Goal: Information Seeking & Learning: Check status

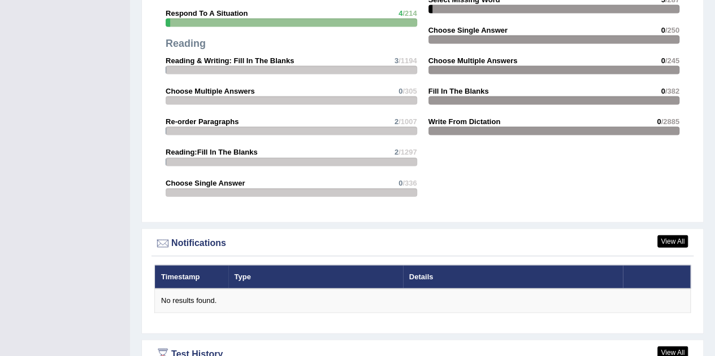
scroll to position [1298, 0]
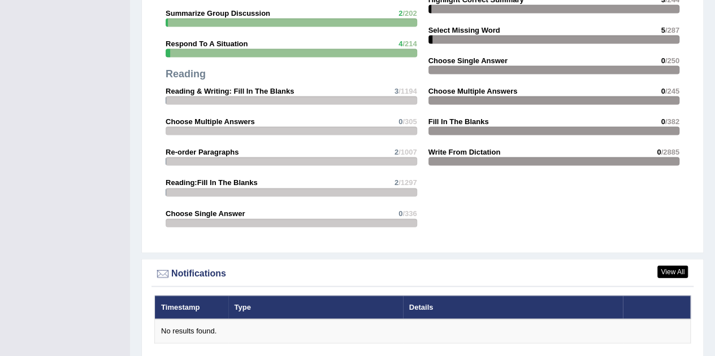
scroll to position [1298, 0]
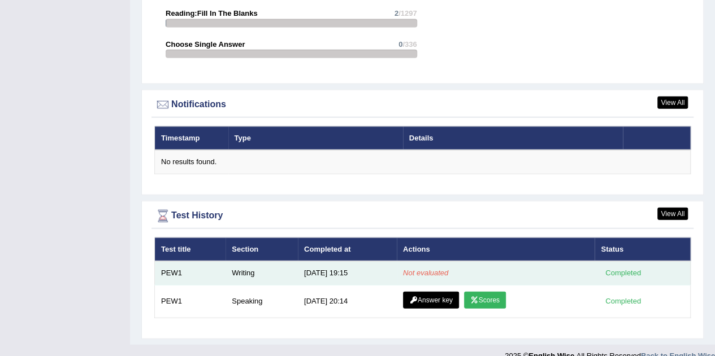
click at [628, 268] on div "Completed" at bounding box center [623, 274] width 44 height 12
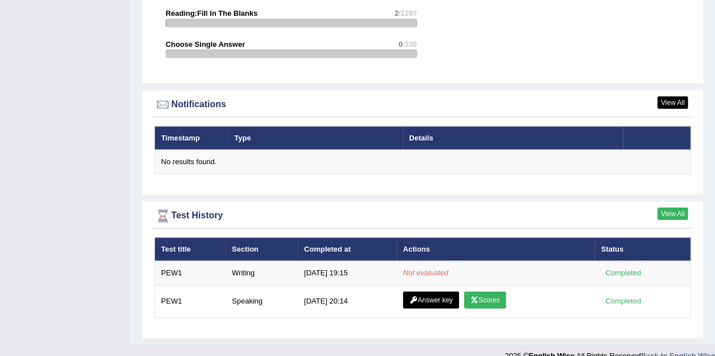
click at [670, 208] on link "View All" at bounding box center [672, 214] width 31 height 12
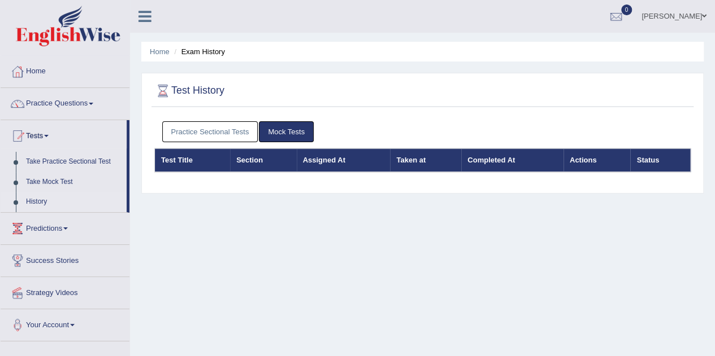
click at [210, 126] on link "Practice Sectional Tests" at bounding box center [210, 131] width 96 height 21
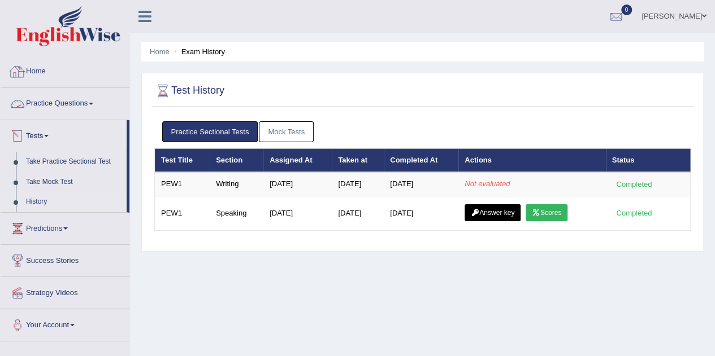
click at [44, 75] on link "Home" at bounding box center [65, 70] width 129 height 28
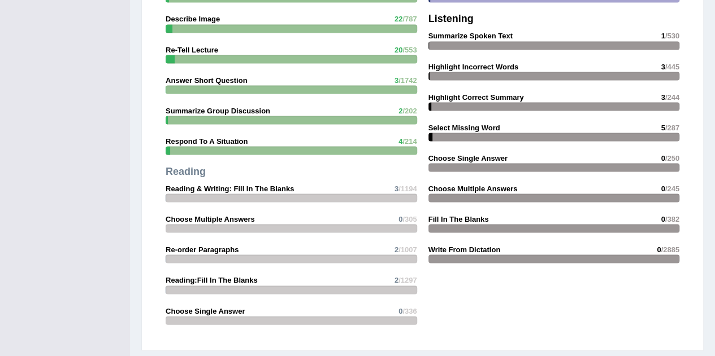
scroll to position [1298, 0]
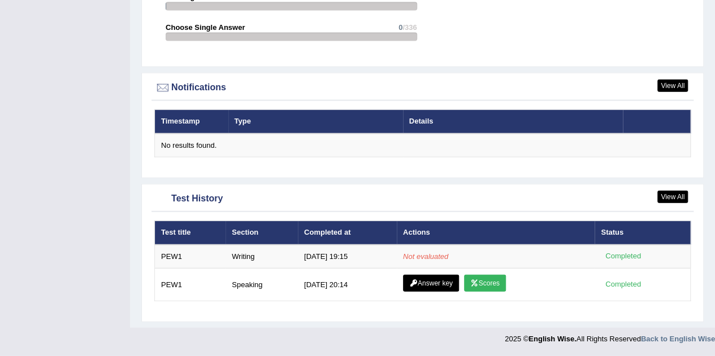
scroll to position [1298, 0]
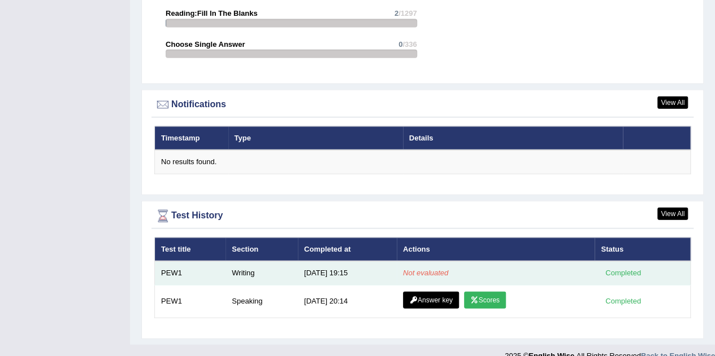
click at [431, 269] on em "Not evaluated" at bounding box center [425, 273] width 45 height 8
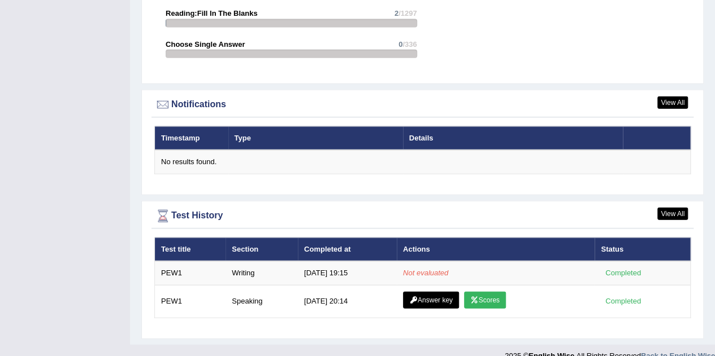
click at [668, 208] on div "Test History" at bounding box center [422, 216] width 536 height 17
click at [668, 208] on link "View All" at bounding box center [672, 214] width 31 height 12
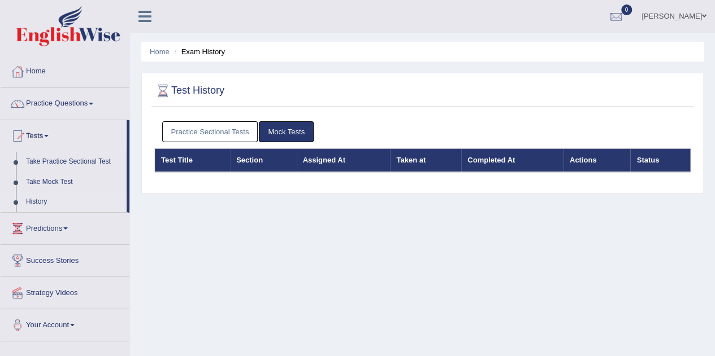
click at [183, 126] on link "Practice Sectional Tests" at bounding box center [210, 131] width 96 height 21
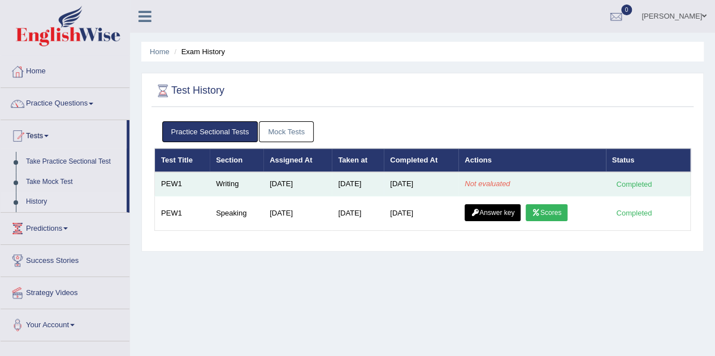
click at [492, 180] on em "Not evaluated" at bounding box center [486, 184] width 45 height 8
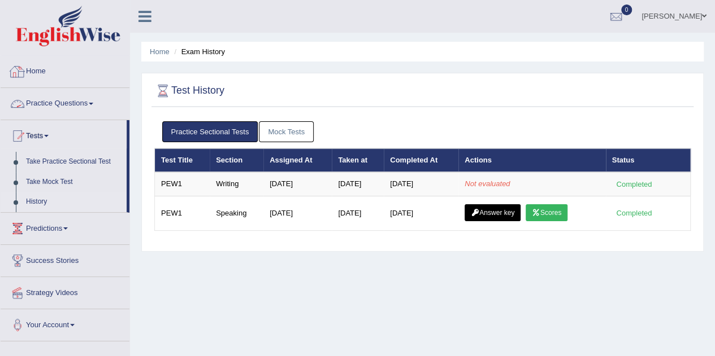
click at [37, 76] on link "Home" at bounding box center [65, 70] width 129 height 28
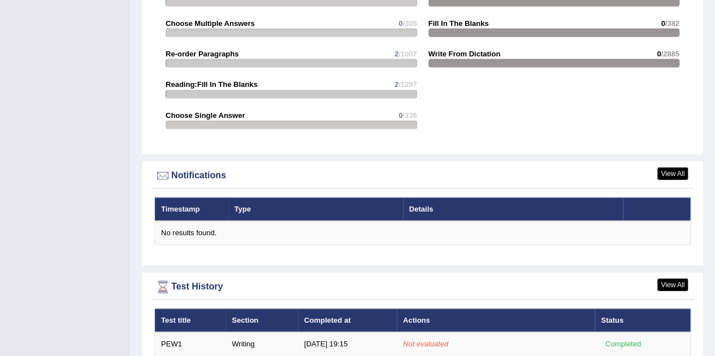
scroll to position [1298, 0]
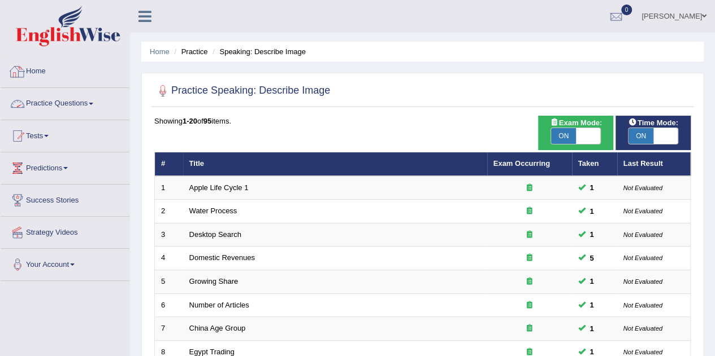
click at [50, 67] on link "Home" at bounding box center [65, 70] width 129 height 28
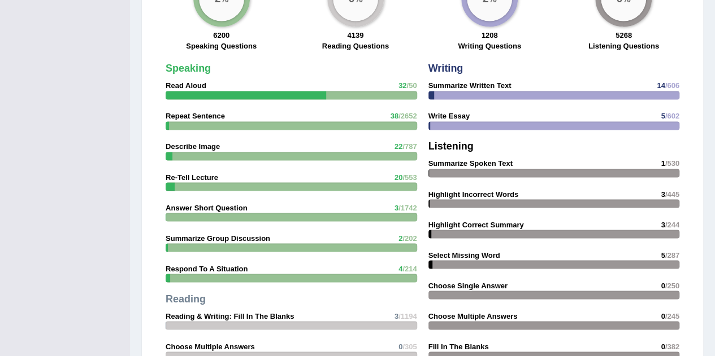
scroll to position [1243, 0]
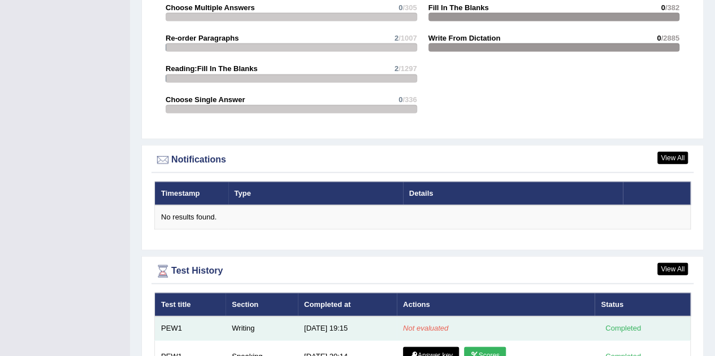
click at [429, 324] on em "Not evaluated" at bounding box center [425, 328] width 45 height 8
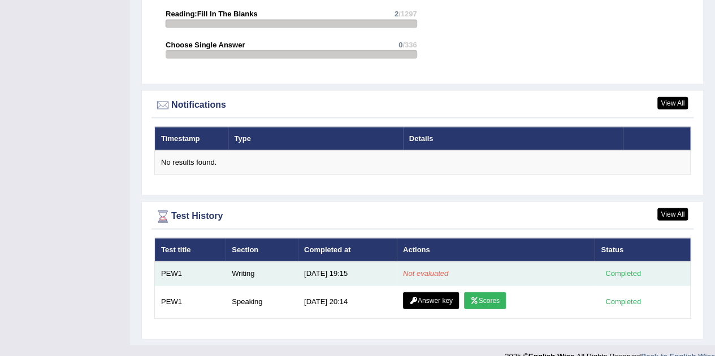
scroll to position [1298, 0]
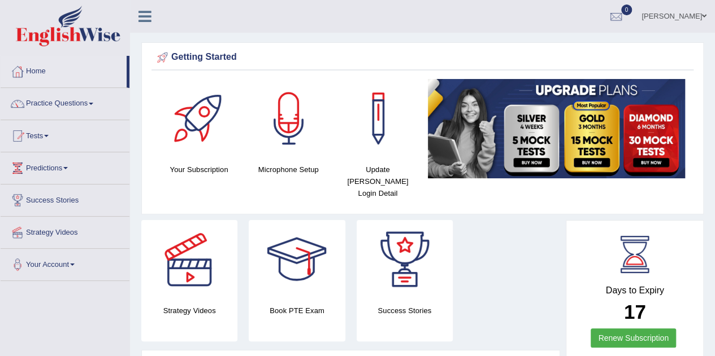
scroll to position [1298, 0]
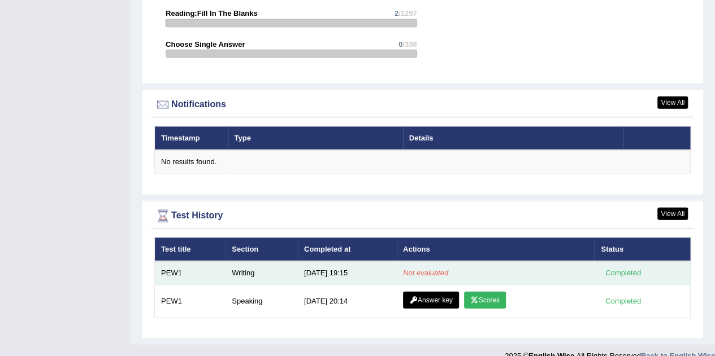
click at [426, 269] on em "Not evaluated" at bounding box center [425, 273] width 45 height 8
click at [333, 262] on td "10/2/25 19:15" at bounding box center [347, 274] width 99 height 24
click at [333, 262] on td "[DATE] 19:15" at bounding box center [347, 274] width 99 height 24
click at [426, 263] on td "Not evaluated" at bounding box center [496, 274] width 198 height 24
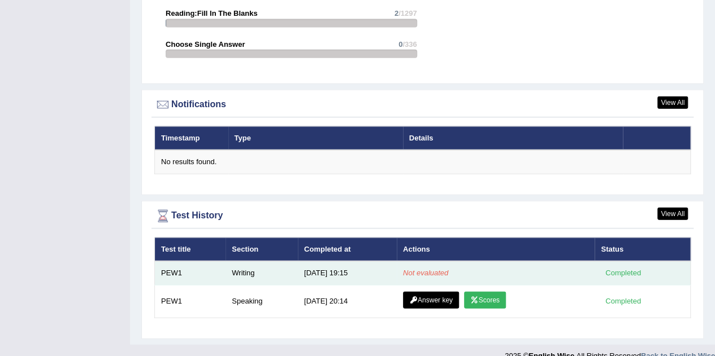
click at [428, 269] on em "Not evaluated" at bounding box center [425, 273] width 45 height 8
click at [633, 268] on div "Completed" at bounding box center [623, 274] width 44 height 12
click at [431, 269] on em "Not evaluated" at bounding box center [425, 273] width 45 height 8
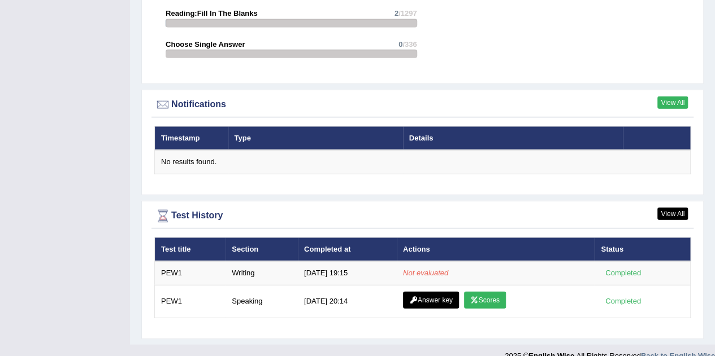
click at [676, 97] on link "View All" at bounding box center [672, 103] width 31 height 12
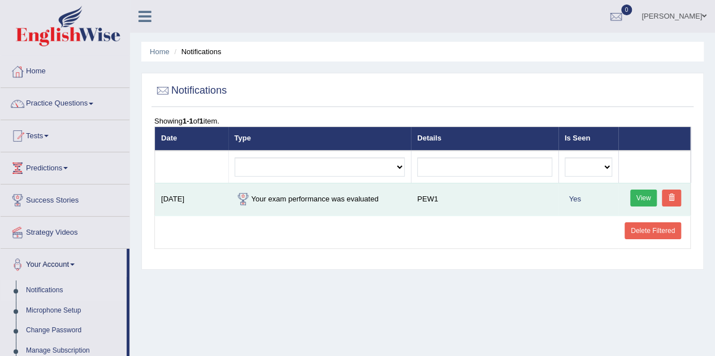
click at [638, 190] on link "View" at bounding box center [643, 198] width 27 height 17
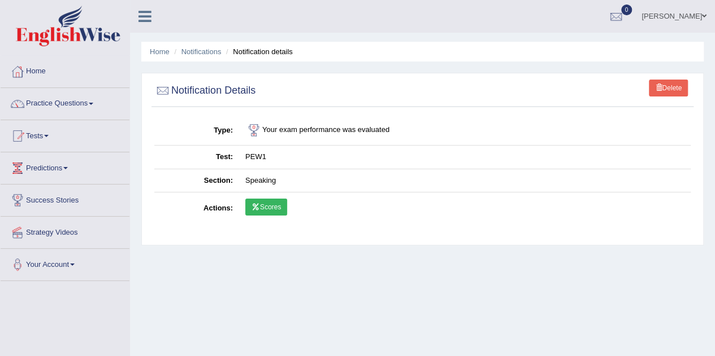
click at [261, 210] on link "Scores" at bounding box center [266, 207] width 42 height 17
click at [45, 68] on link "Home" at bounding box center [65, 70] width 129 height 28
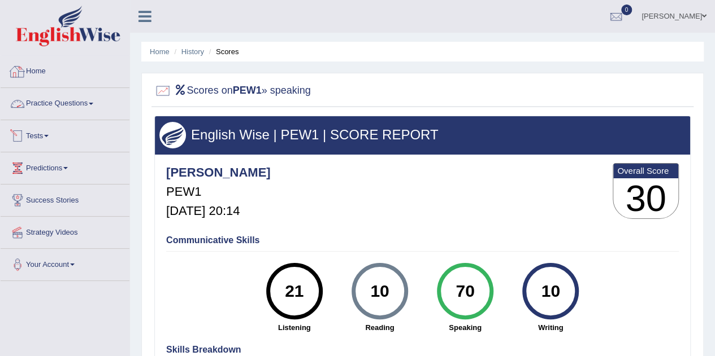
click at [35, 65] on link "Home" at bounding box center [65, 70] width 129 height 28
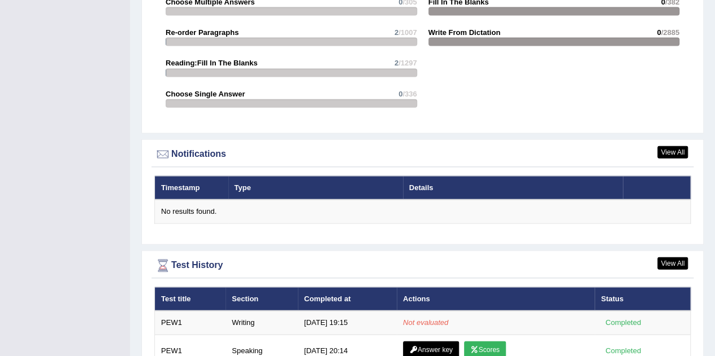
scroll to position [1298, 0]
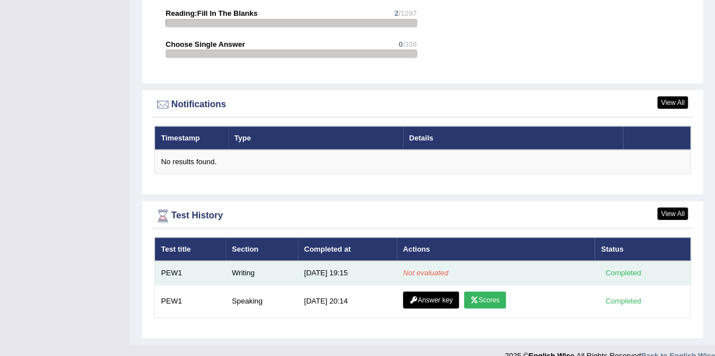
click at [418, 269] on em "Not evaluated" at bounding box center [425, 273] width 45 height 8
click at [332, 262] on td "[DATE] 19:15" at bounding box center [347, 274] width 99 height 24
click at [207, 262] on td "PEW1" at bounding box center [190, 274] width 71 height 24
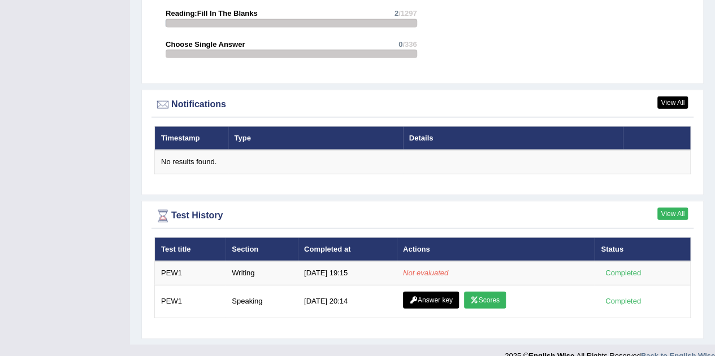
click at [668, 208] on link "View All" at bounding box center [672, 214] width 31 height 12
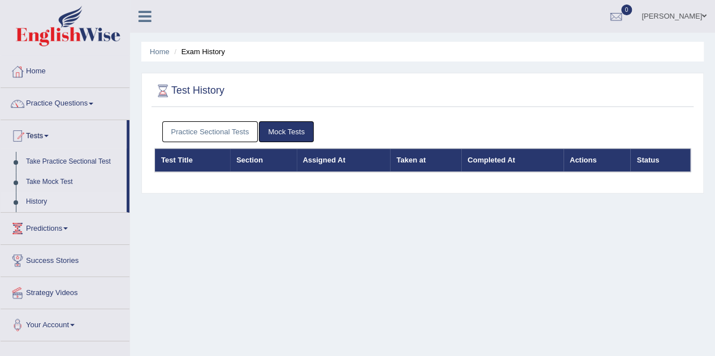
click at [203, 135] on link "Practice Sectional Tests" at bounding box center [210, 131] width 96 height 21
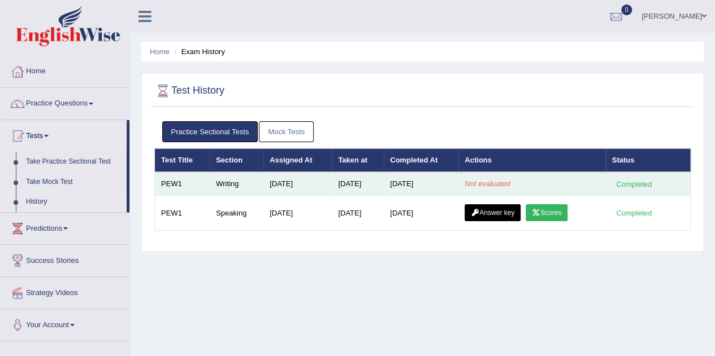
click at [489, 185] on em "Not evaluated" at bounding box center [486, 184] width 45 height 8
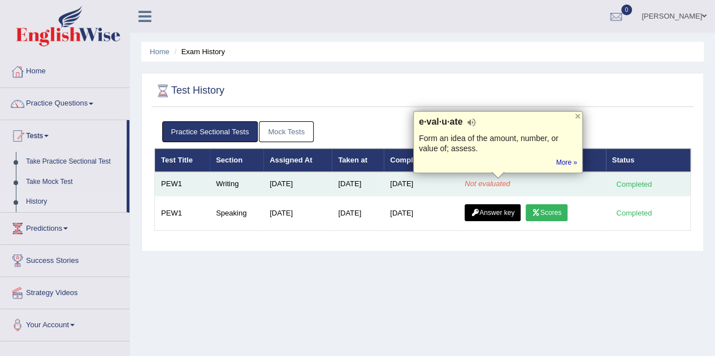
click at [472, 181] on em "Not evaluated" at bounding box center [486, 184] width 45 height 8
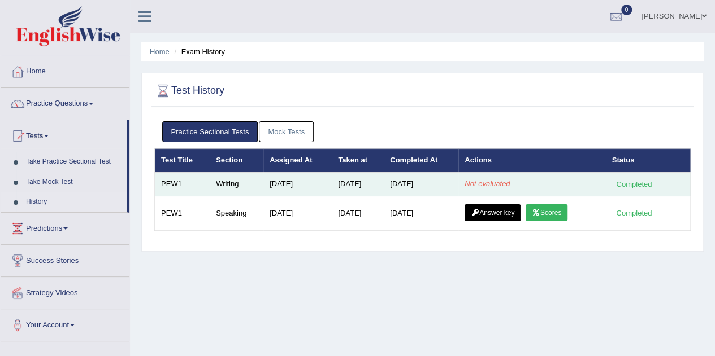
click at [465, 181] on td "Not evaluated" at bounding box center [531, 184] width 147 height 24
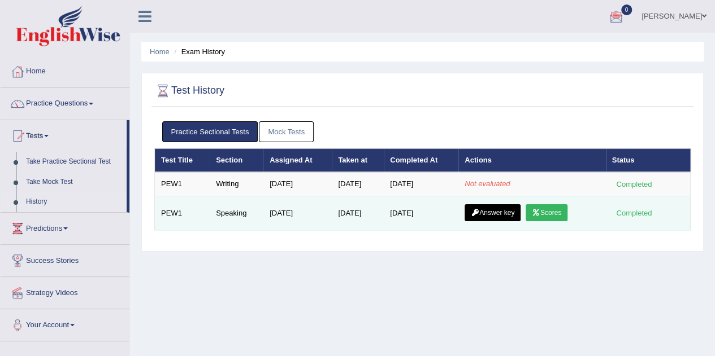
click at [507, 213] on link "Answer key" at bounding box center [492, 213] width 56 height 17
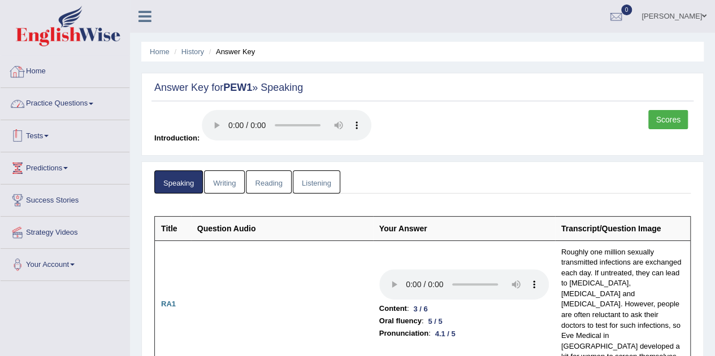
click at [49, 72] on link "Home" at bounding box center [65, 70] width 129 height 28
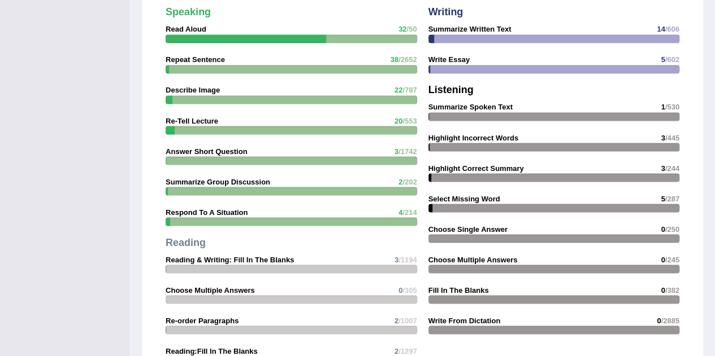
scroll to position [1298, 0]
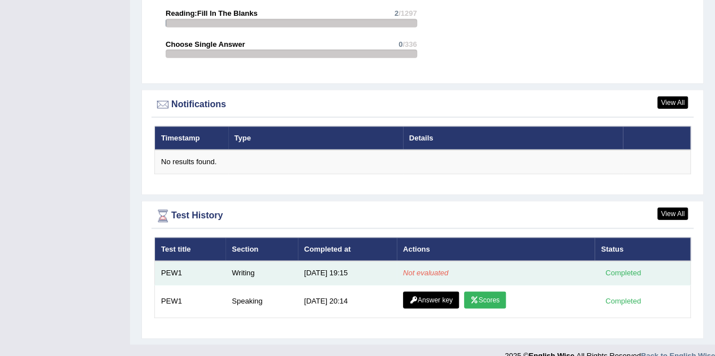
click at [617, 268] on div "Completed" at bounding box center [623, 274] width 44 height 12
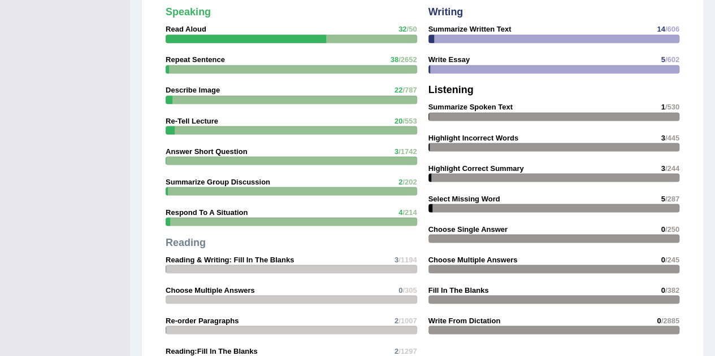
scroll to position [1298, 0]
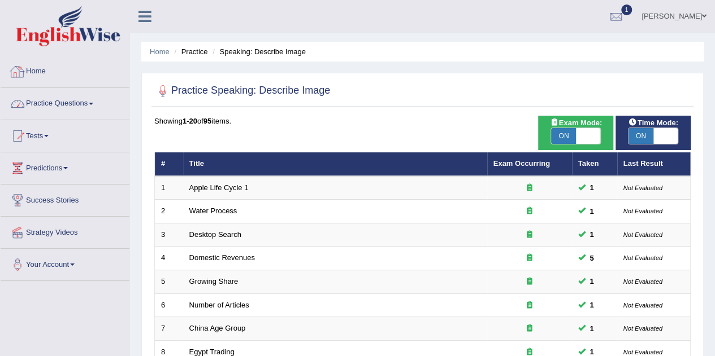
click at [36, 77] on link "Home" at bounding box center [65, 70] width 129 height 28
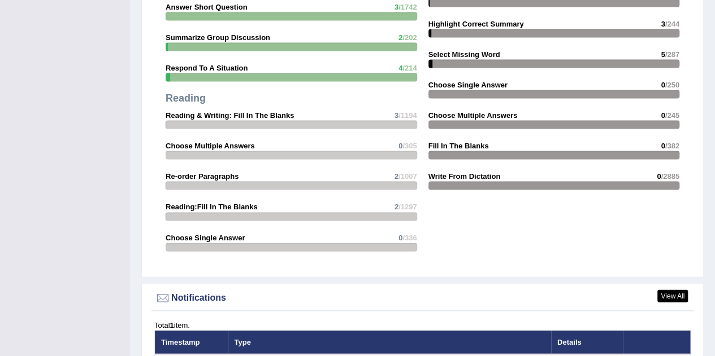
scroll to position [1243, 0]
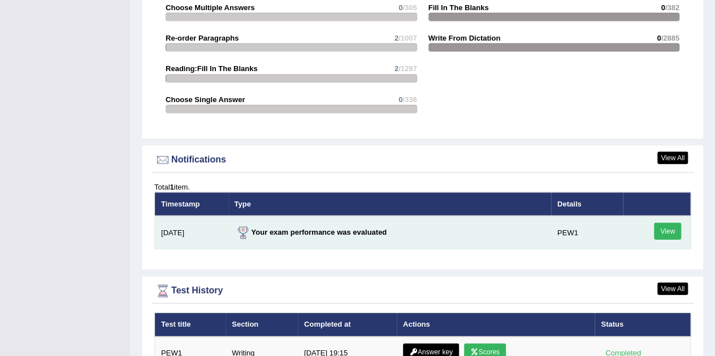
click at [666, 223] on link "View" at bounding box center [667, 231] width 27 height 17
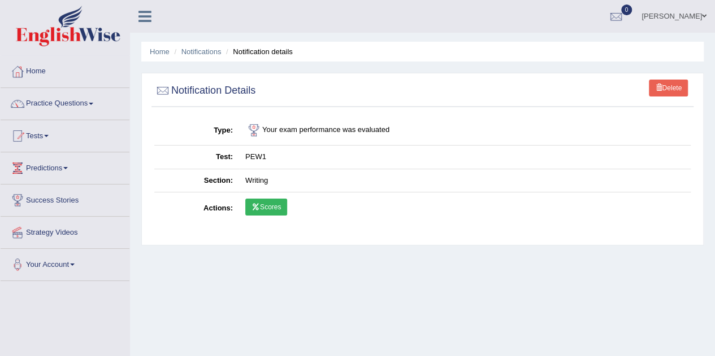
click at [263, 205] on link "Scores" at bounding box center [266, 207] width 42 height 17
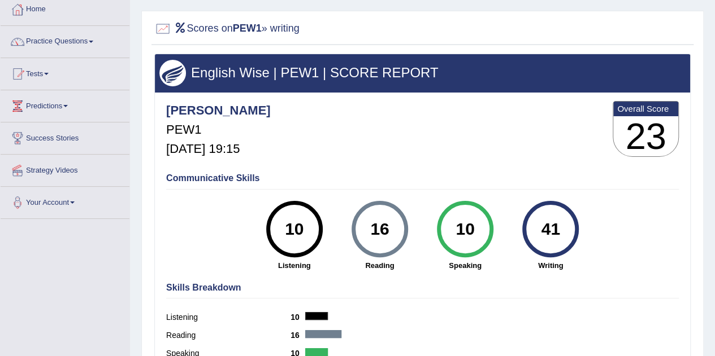
scroll to position [56, 0]
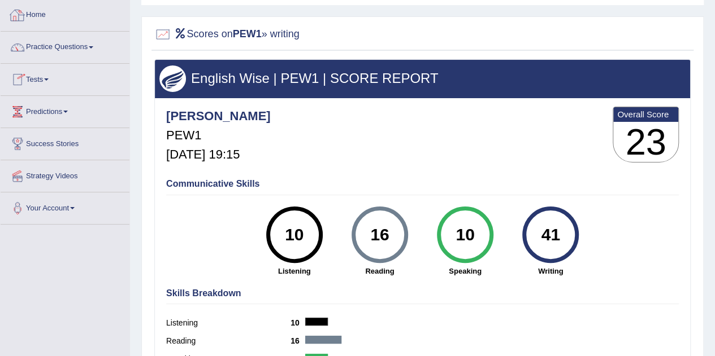
click at [58, 14] on link "Home" at bounding box center [65, 13] width 129 height 28
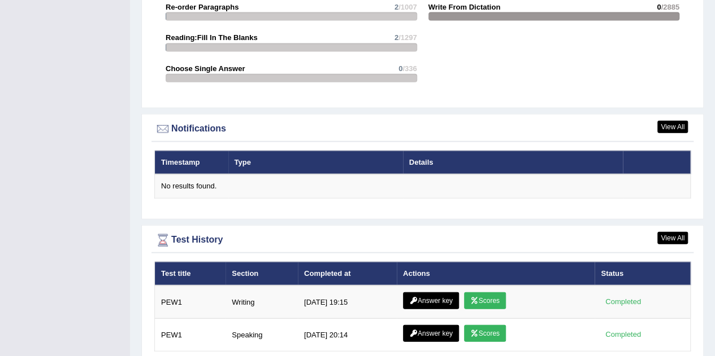
scroll to position [1307, 0]
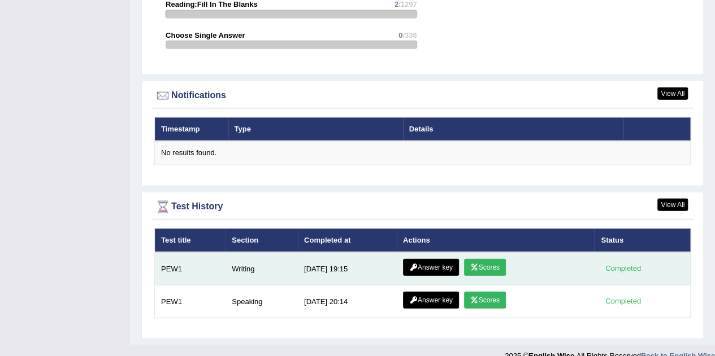
click at [432, 259] on link "Answer key" at bounding box center [431, 267] width 56 height 17
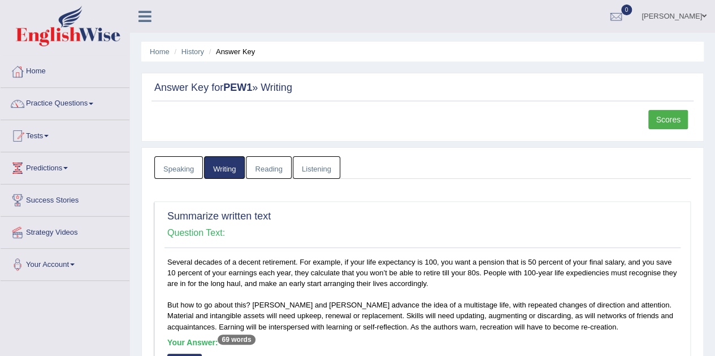
click at [193, 167] on link "Speaking" at bounding box center [178, 167] width 49 height 23
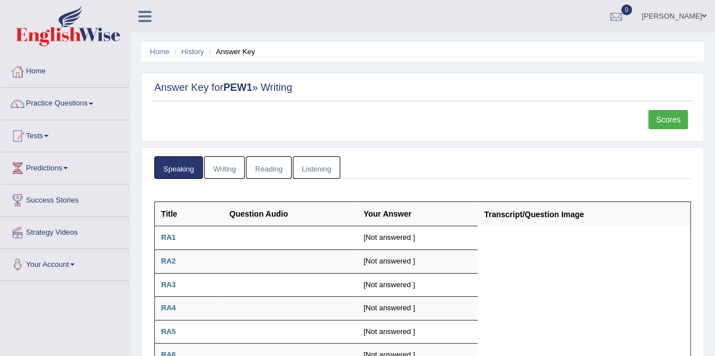
click at [265, 170] on link "Reading" at bounding box center [268, 167] width 45 height 23
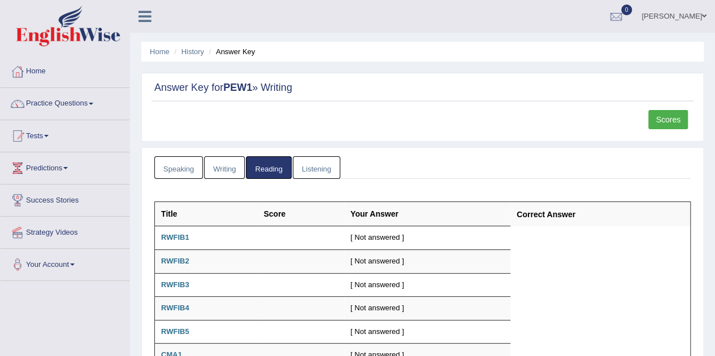
click at [302, 168] on link "Listening" at bounding box center [316, 167] width 47 height 23
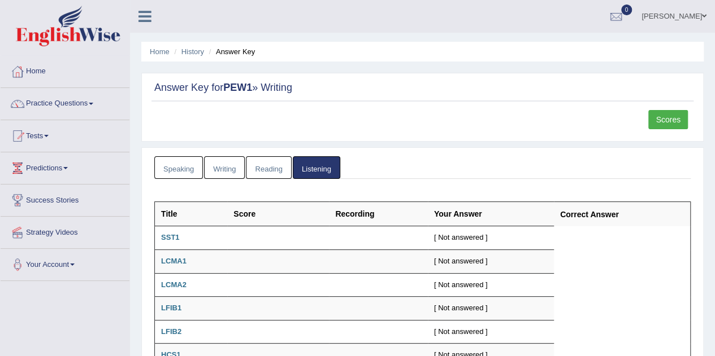
click at [230, 171] on link "Writing" at bounding box center [224, 167] width 41 height 23
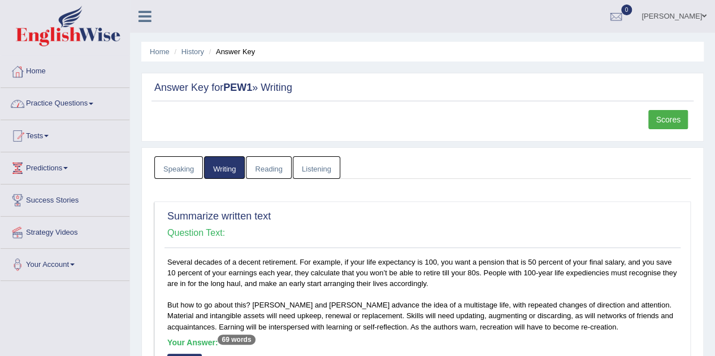
click at [673, 120] on link "Scores" at bounding box center [668, 119] width 40 height 19
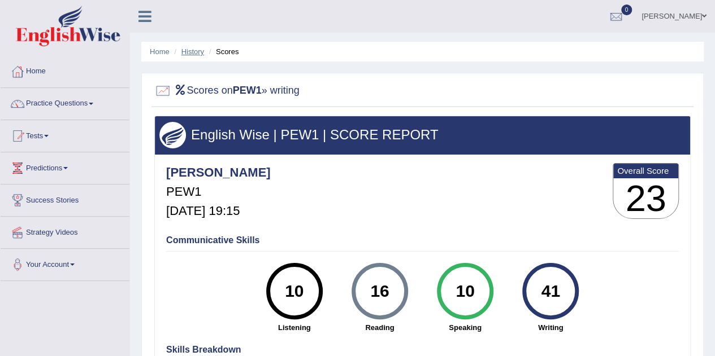
click at [193, 48] on link "History" at bounding box center [192, 51] width 23 height 8
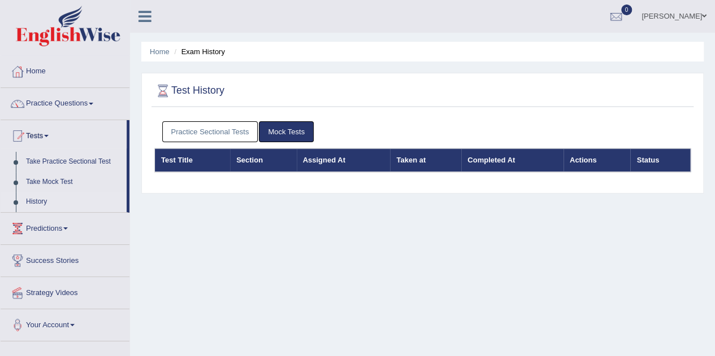
click at [205, 127] on link "Practice Sectional Tests" at bounding box center [210, 131] width 96 height 21
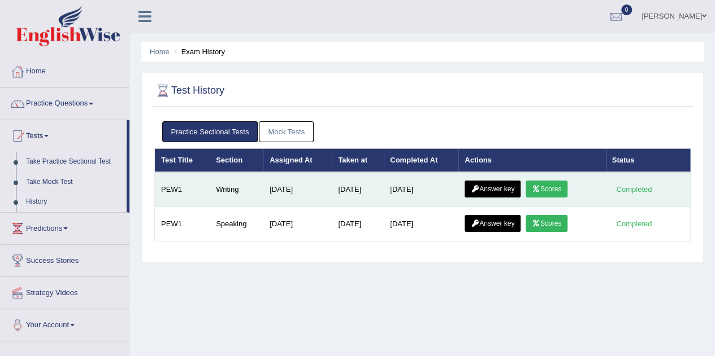
click at [491, 189] on link "Answer key" at bounding box center [492, 189] width 56 height 17
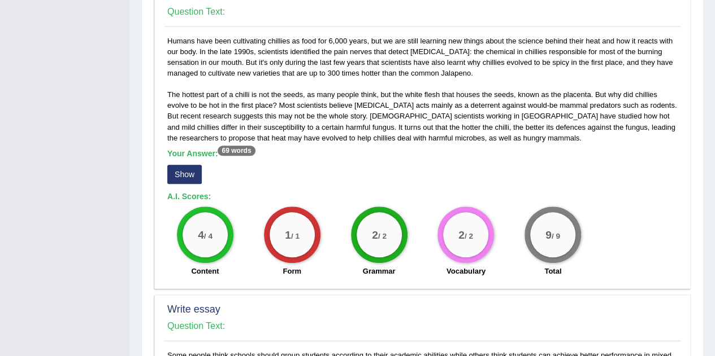
scroll to position [786, 0]
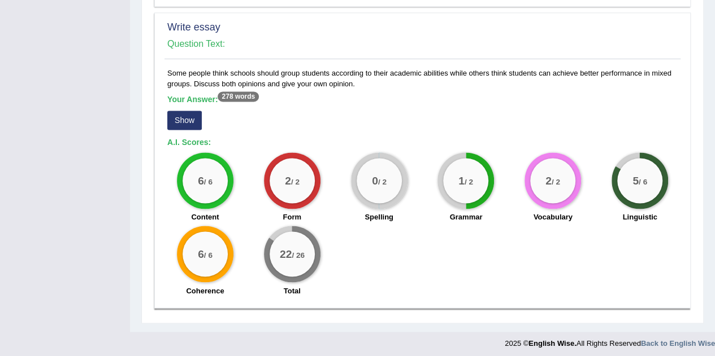
click at [185, 118] on button "Show" at bounding box center [184, 120] width 34 height 19
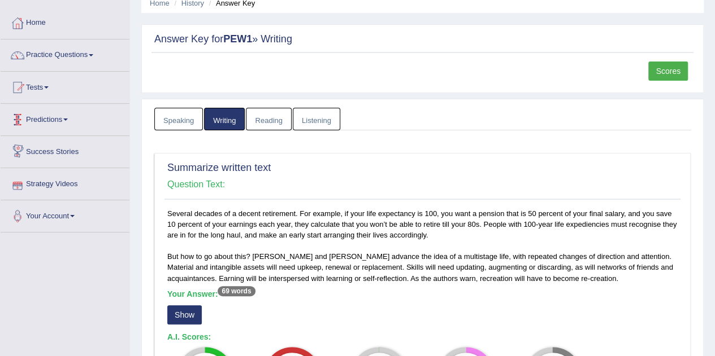
scroll to position [0, 0]
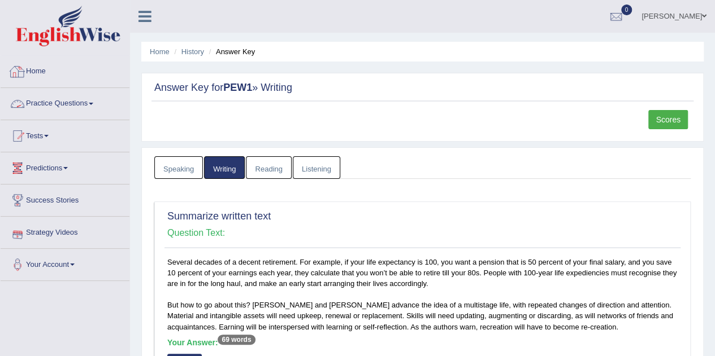
click at [52, 81] on link "Home" at bounding box center [65, 70] width 129 height 28
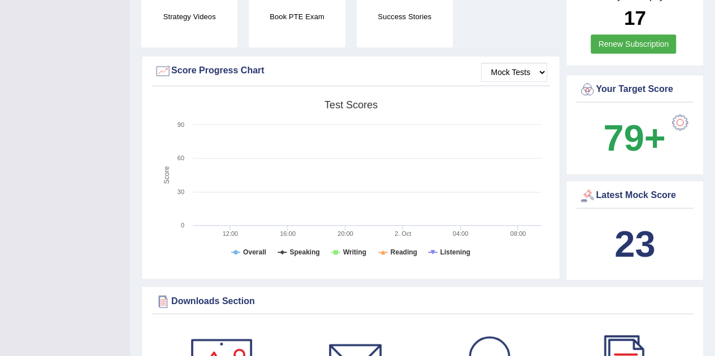
click at [504, 62] on div "Mock Tests Score Progress Chart" at bounding box center [350, 74] width 398 height 24
click at [514, 63] on select "Mock Tests" at bounding box center [514, 72] width 66 height 19
drag, startPoint x: 514, startPoint y: 58, endPoint x: 504, endPoint y: 67, distance: 13.2
click at [514, 63] on select "Mock Tests" at bounding box center [514, 72] width 66 height 19
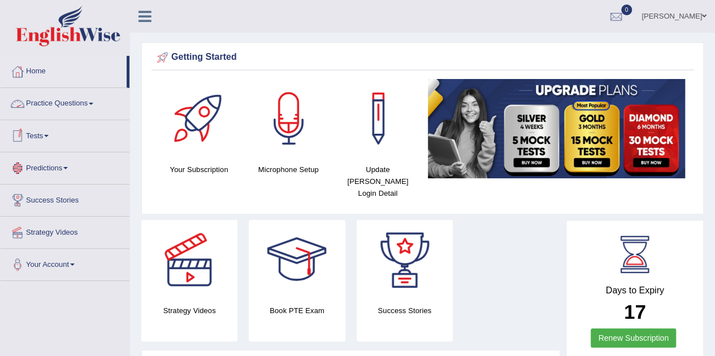
click at [79, 110] on link "Practice Questions" at bounding box center [65, 102] width 129 height 28
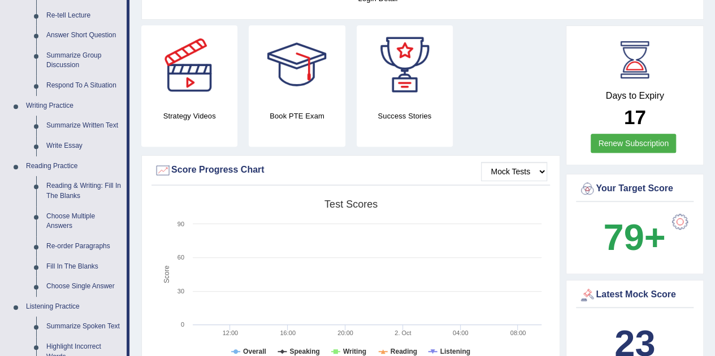
scroll to position [226, 0]
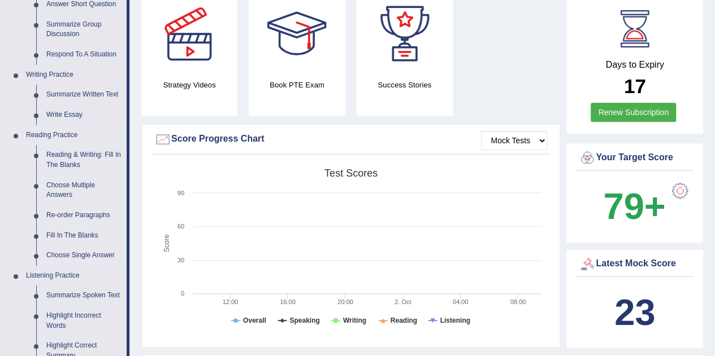
click at [73, 137] on link "Reading Practice" at bounding box center [74, 135] width 106 height 20
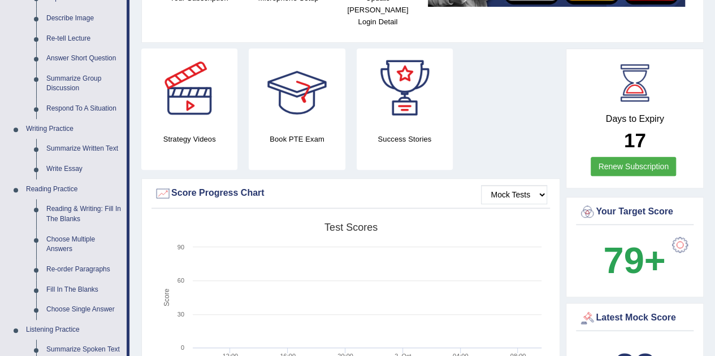
scroll to position [282, 0]
